Goal: Book appointment/travel/reservation

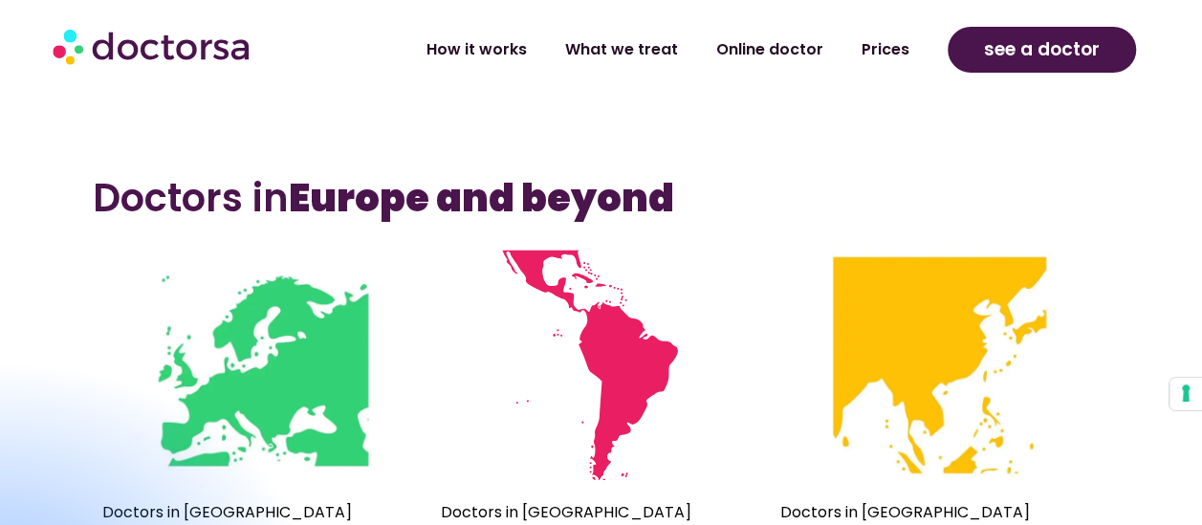
scroll to position [1010, 0]
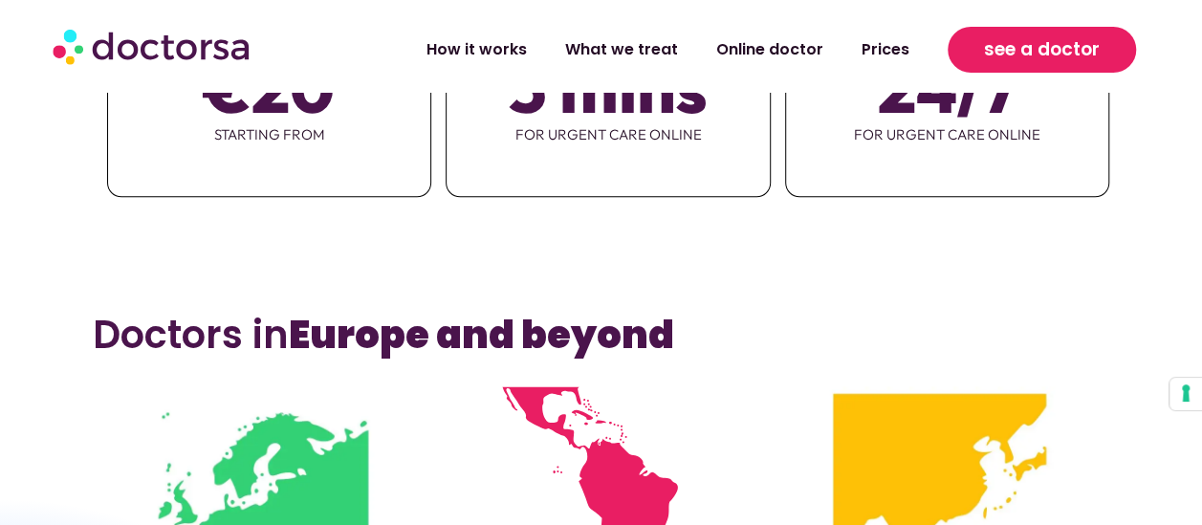
click at [1065, 51] on span "see a doctor" at bounding box center [1042, 49] width 116 height 31
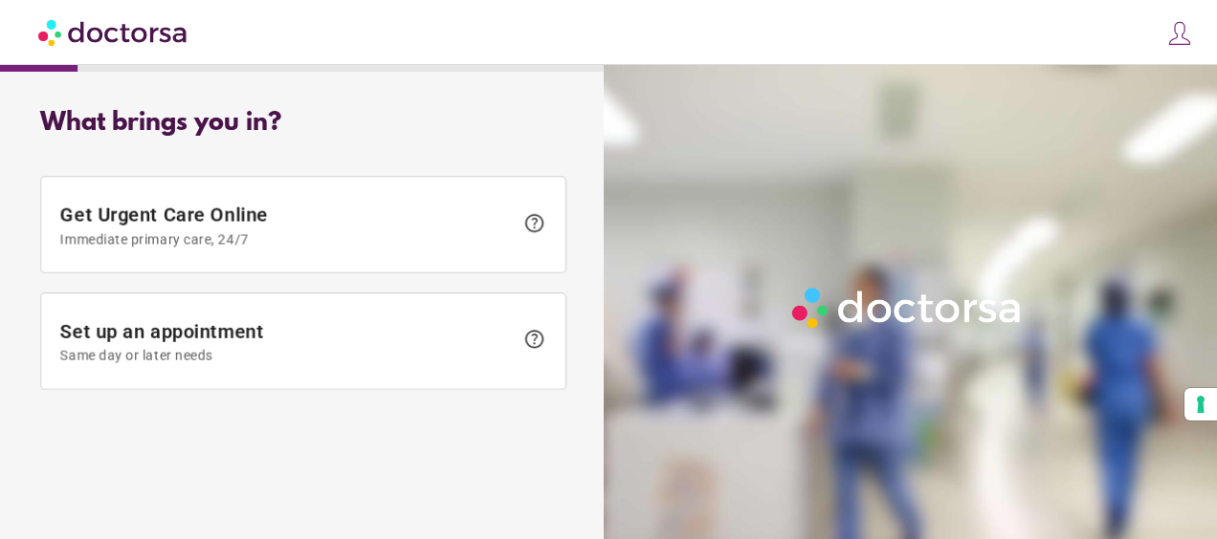
click at [1170, 39] on img at bounding box center [1179, 33] width 27 height 27
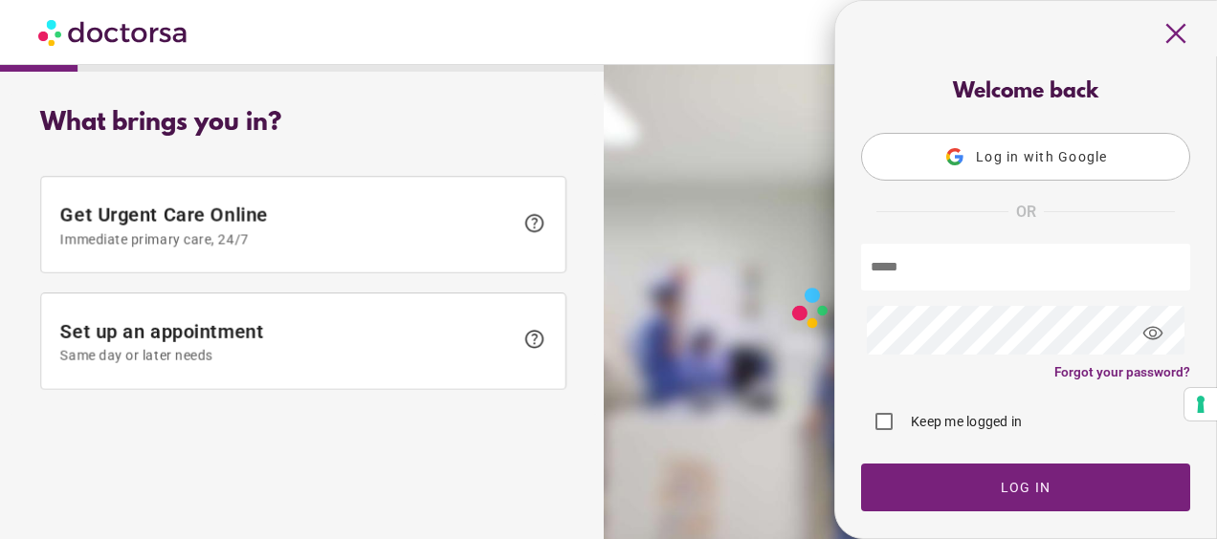
click at [1041, 170] on button "Log in with Google" at bounding box center [1025, 157] width 329 height 48
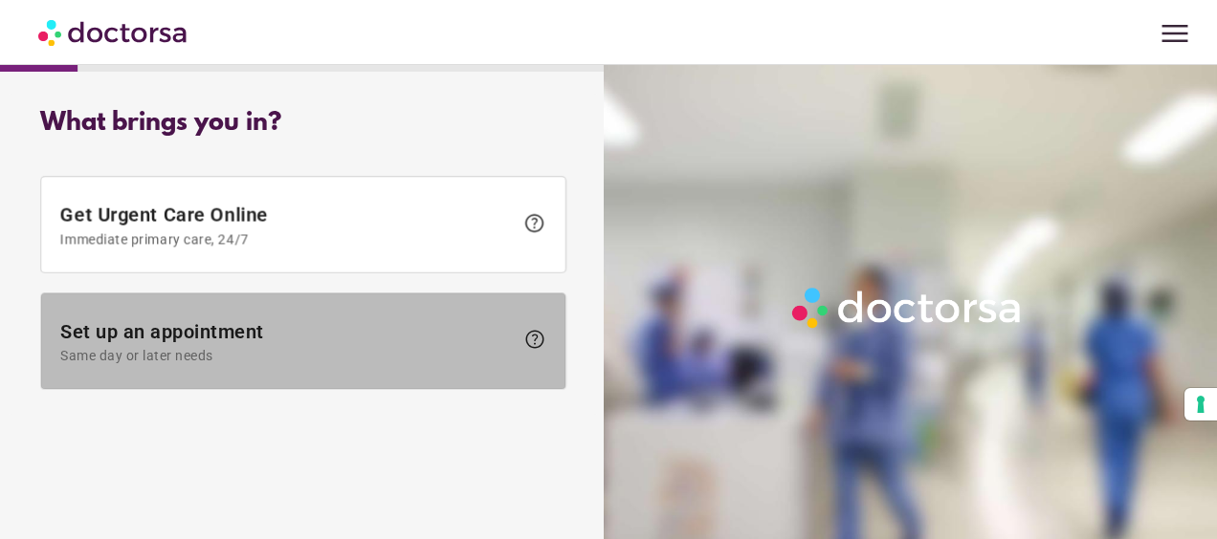
click at [326, 335] on span "Set up an appointment Same day or later needs" at bounding box center [286, 341] width 453 height 43
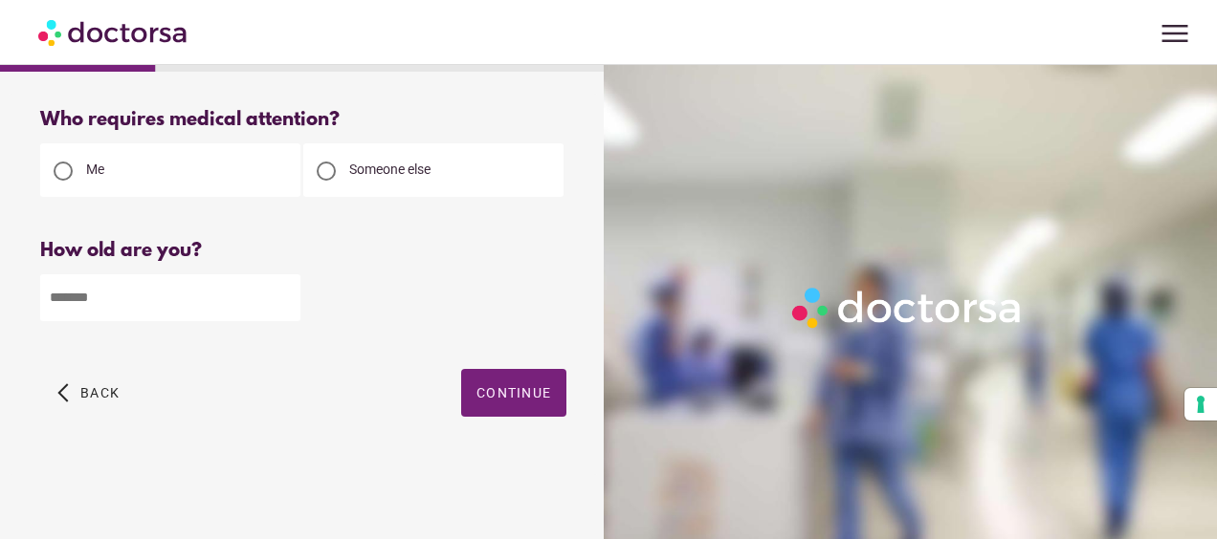
click at [1171, 31] on span "menu" at bounding box center [1174, 33] width 36 height 36
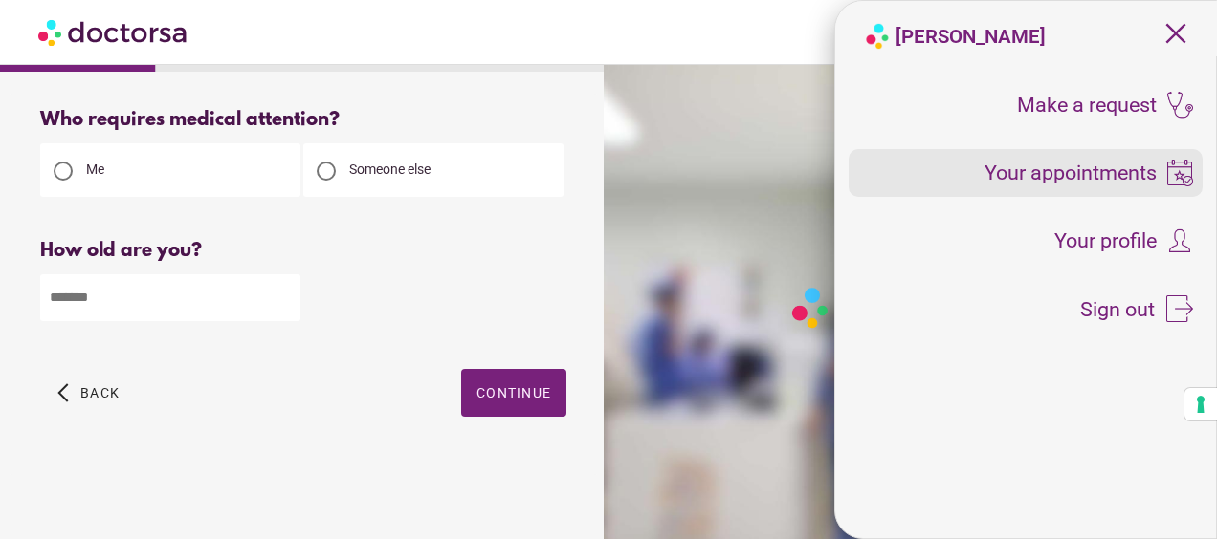
click at [1081, 181] on span "Your appointments" at bounding box center [1070, 173] width 172 height 21
